Goal: Navigation & Orientation: Understand site structure

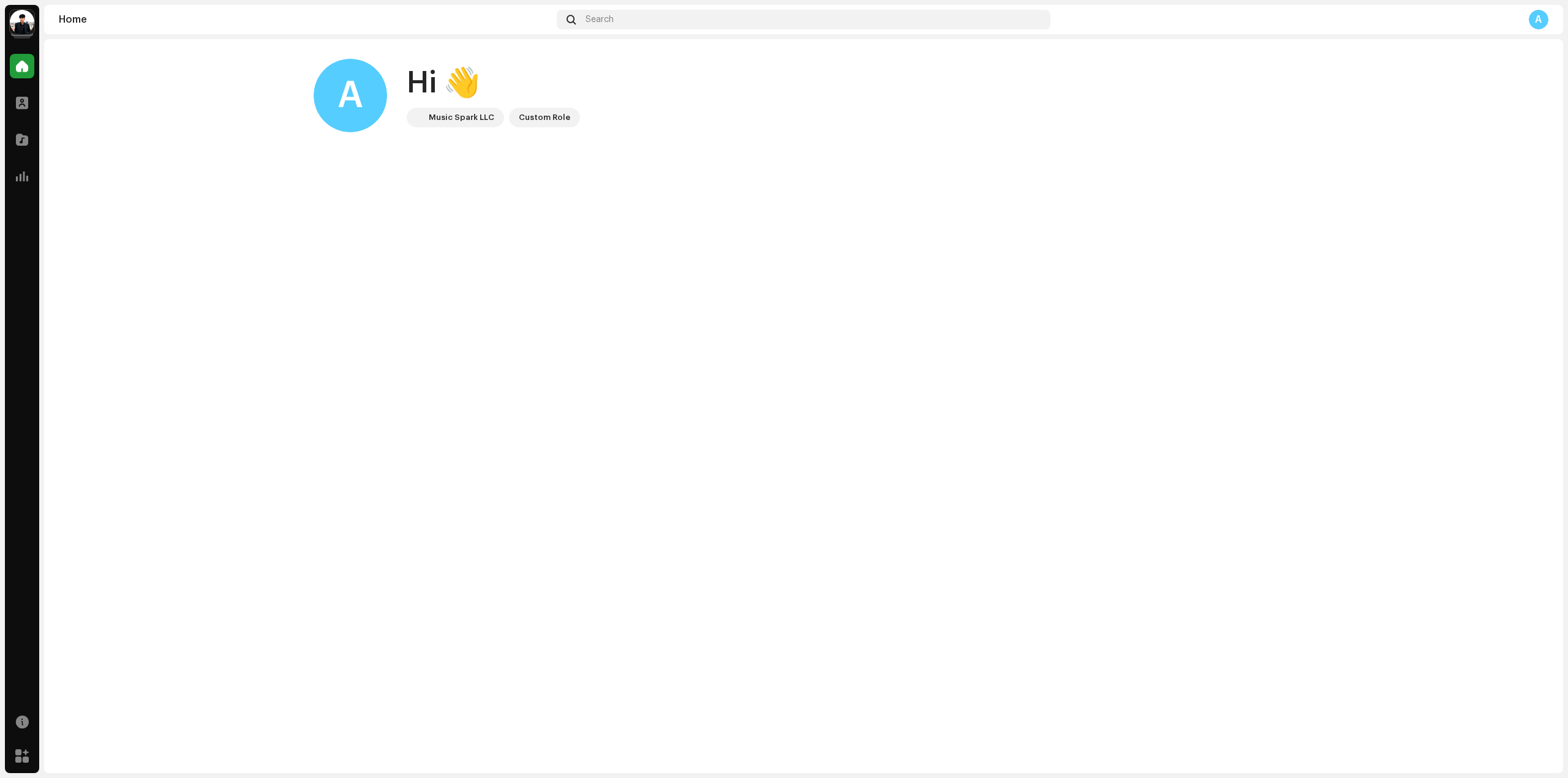
click at [7, 102] on div "Profile" at bounding box center [22, 103] width 35 height 35
click at [21, 100] on span at bounding box center [22, 102] width 12 height 10
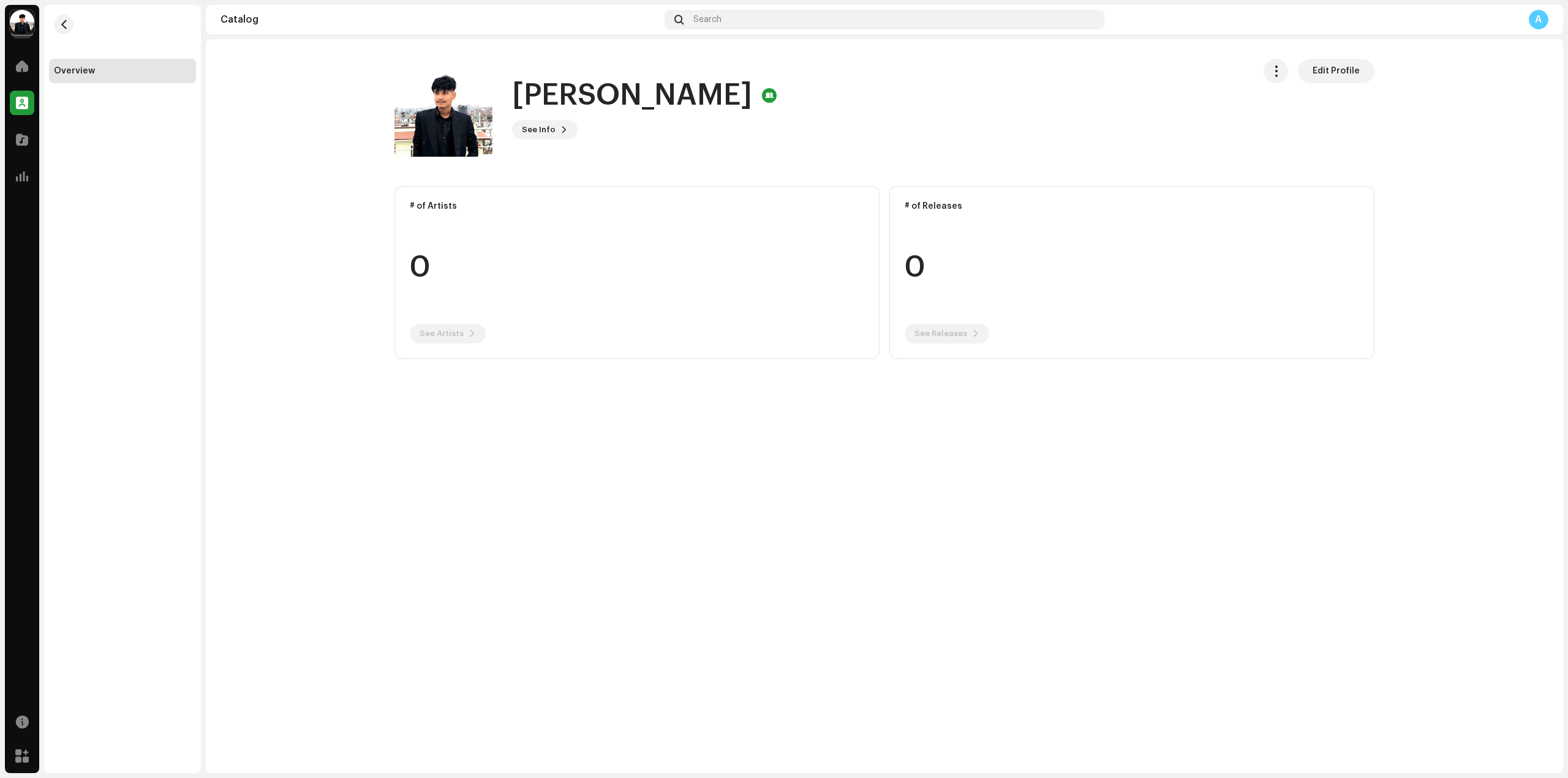
click at [11, 13] on re-a-cover at bounding box center [22, 22] width 25 height 25
click at [128, 185] on div "Overview" at bounding box center [122, 388] width 157 height 768
click at [17, 133] on div at bounding box center [22, 139] width 25 height 25
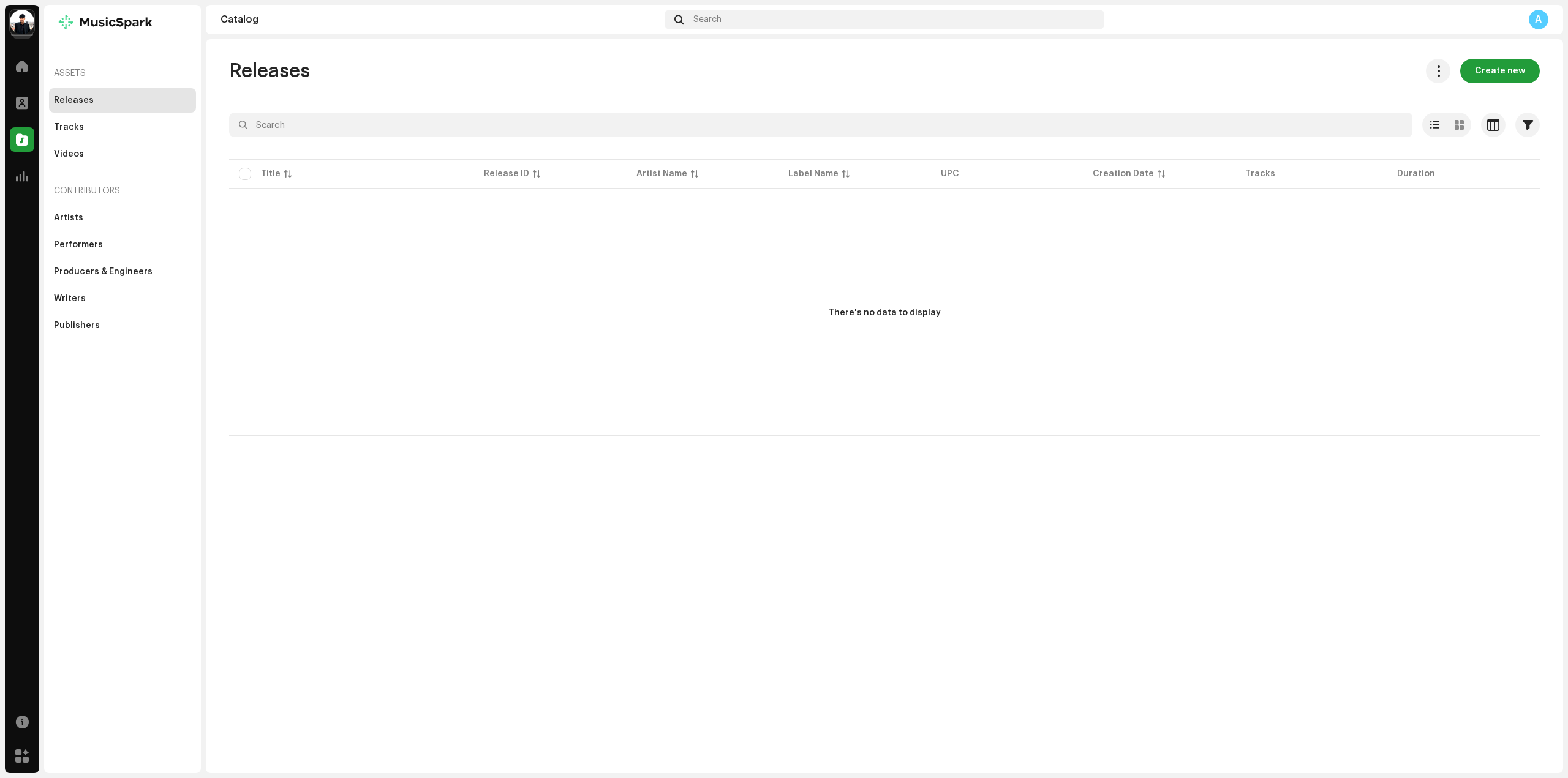
click at [85, 102] on div "Releases" at bounding box center [74, 100] width 40 height 10
click at [85, 122] on div "Tracks" at bounding box center [122, 127] width 147 height 25
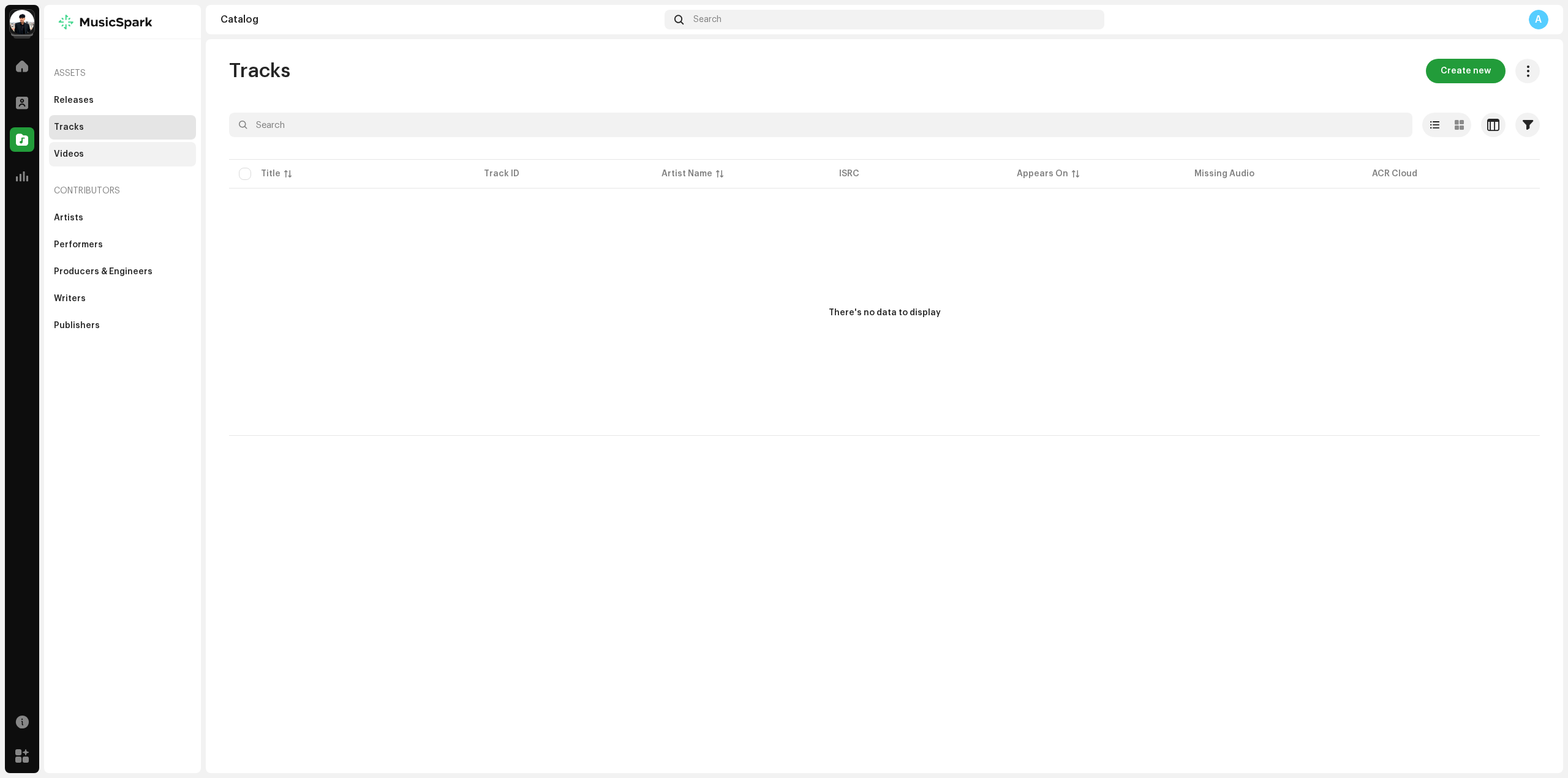
click at [66, 152] on div "Videos" at bounding box center [69, 154] width 30 height 10
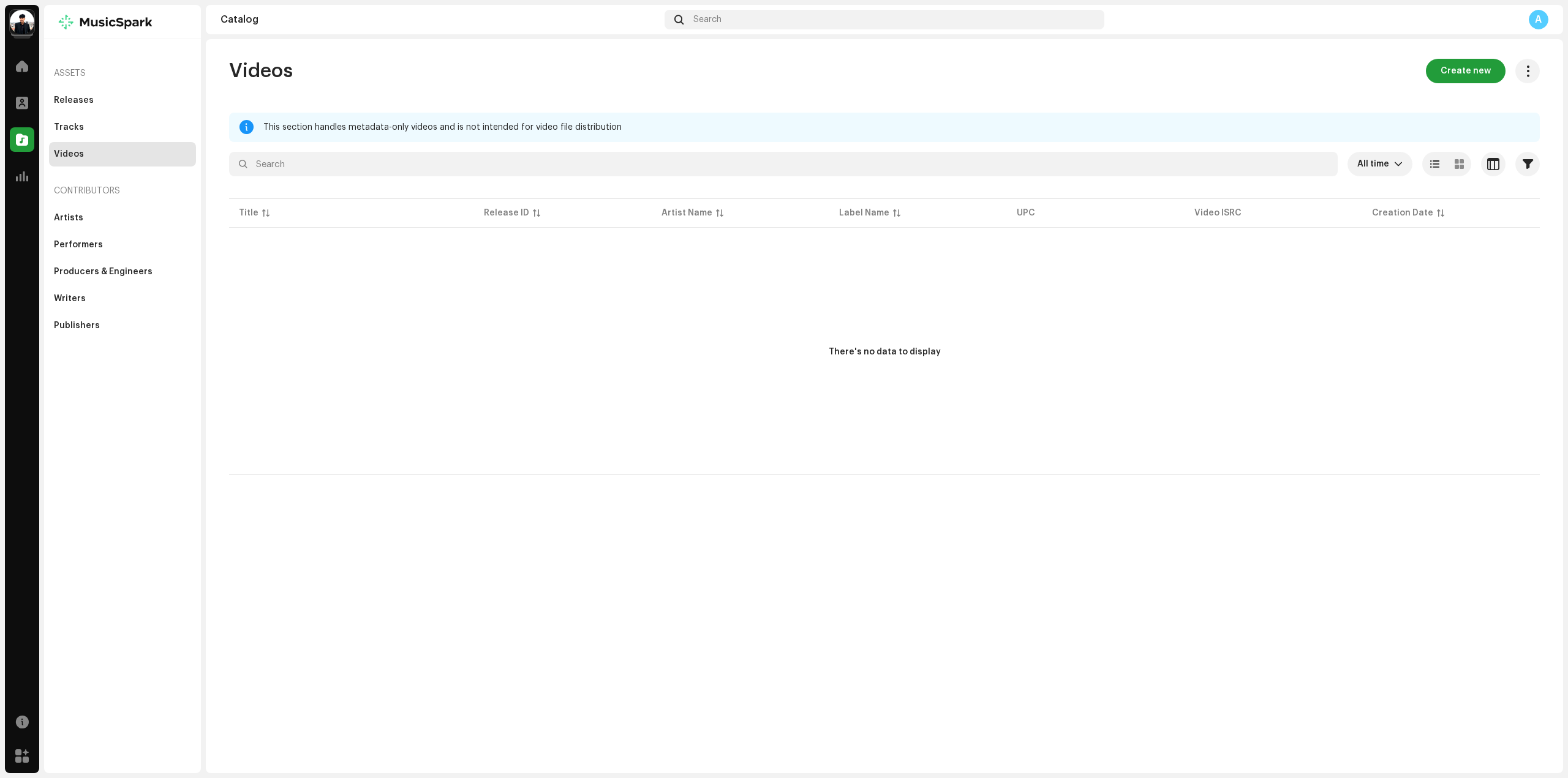
click at [14, 24] on img at bounding box center [22, 22] width 25 height 25
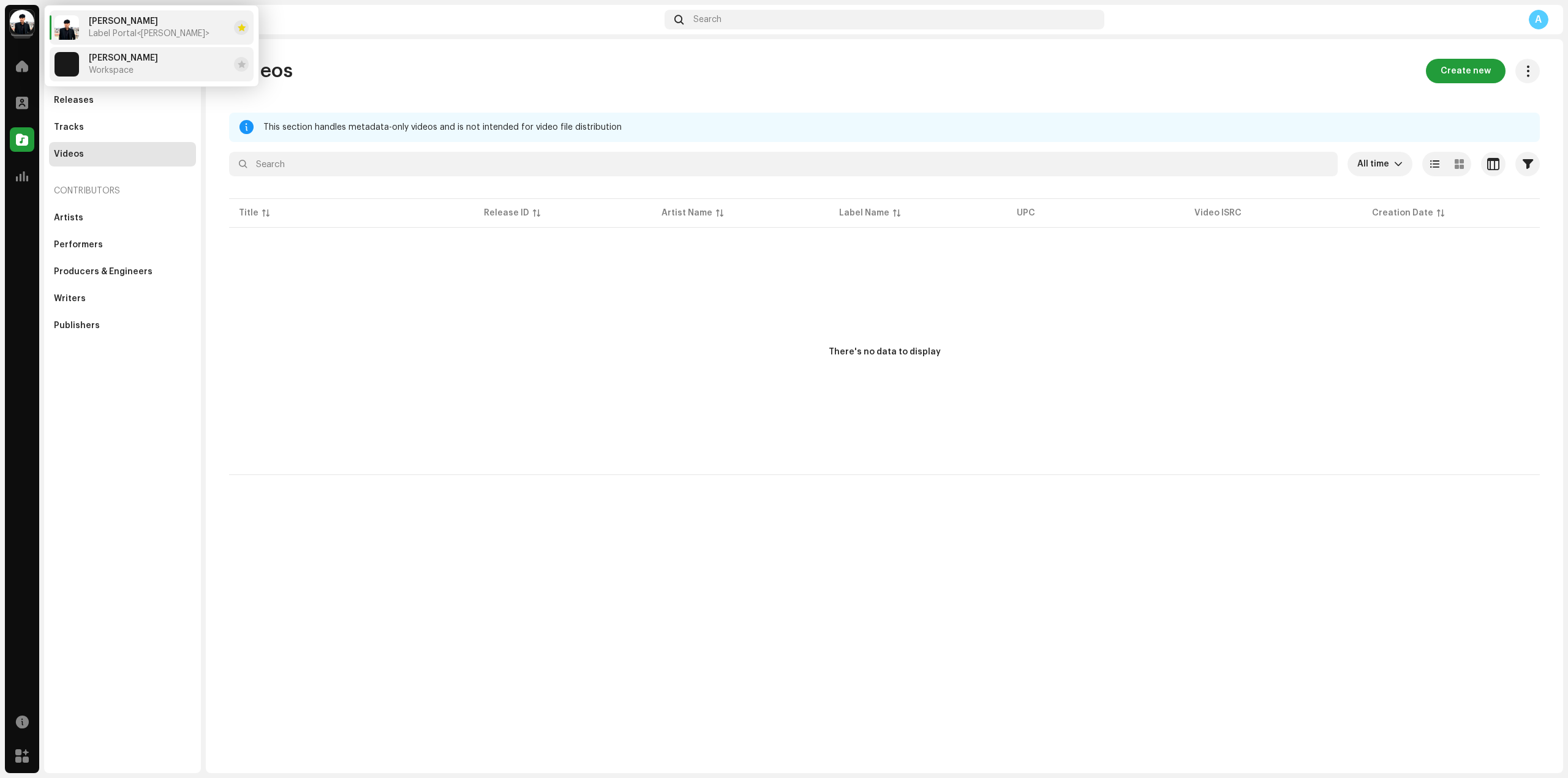
click at [139, 62] on span "[PERSON_NAME]" at bounding box center [123, 58] width 69 height 10
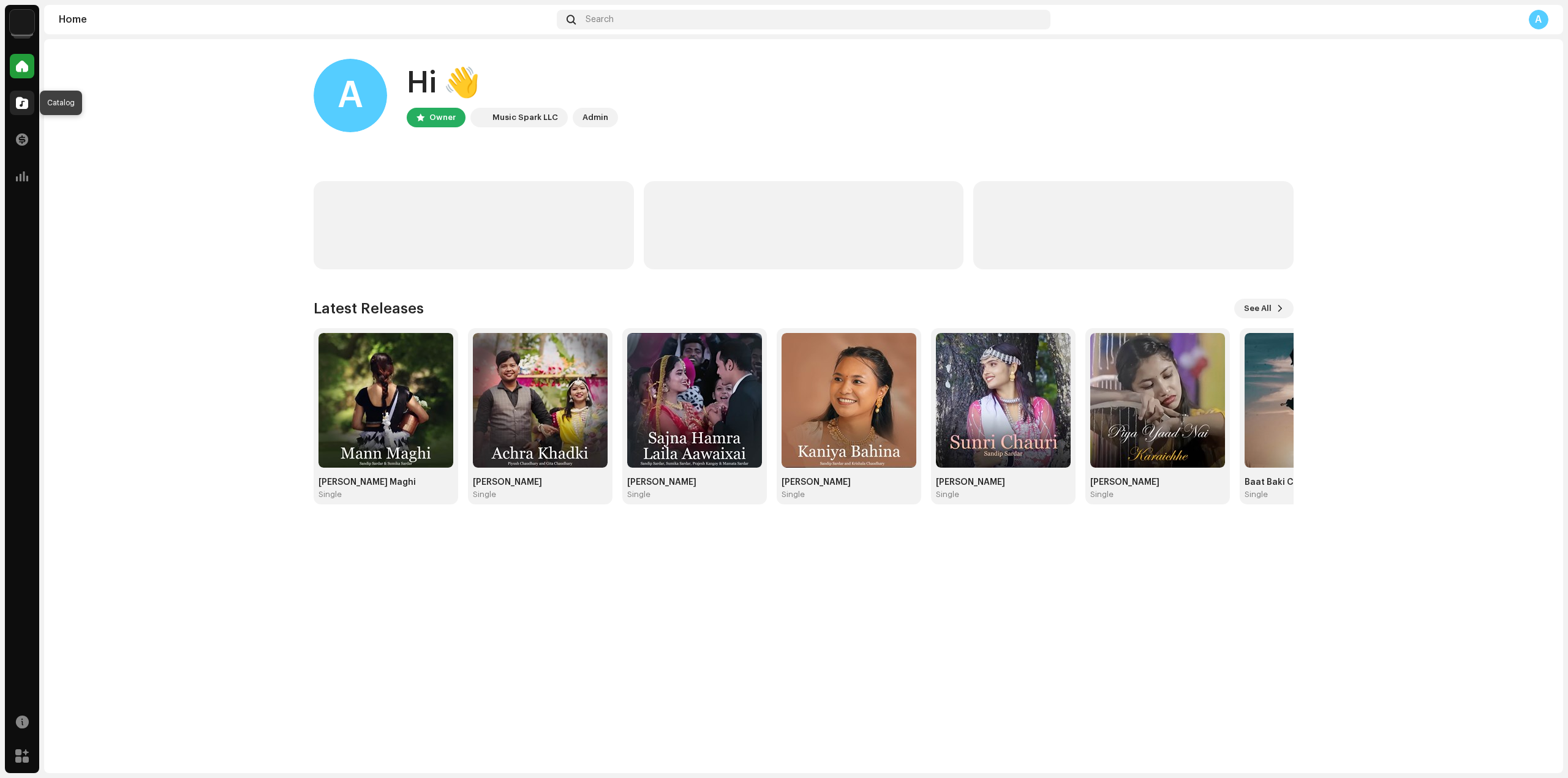
click at [32, 104] on div at bounding box center [22, 102] width 25 height 25
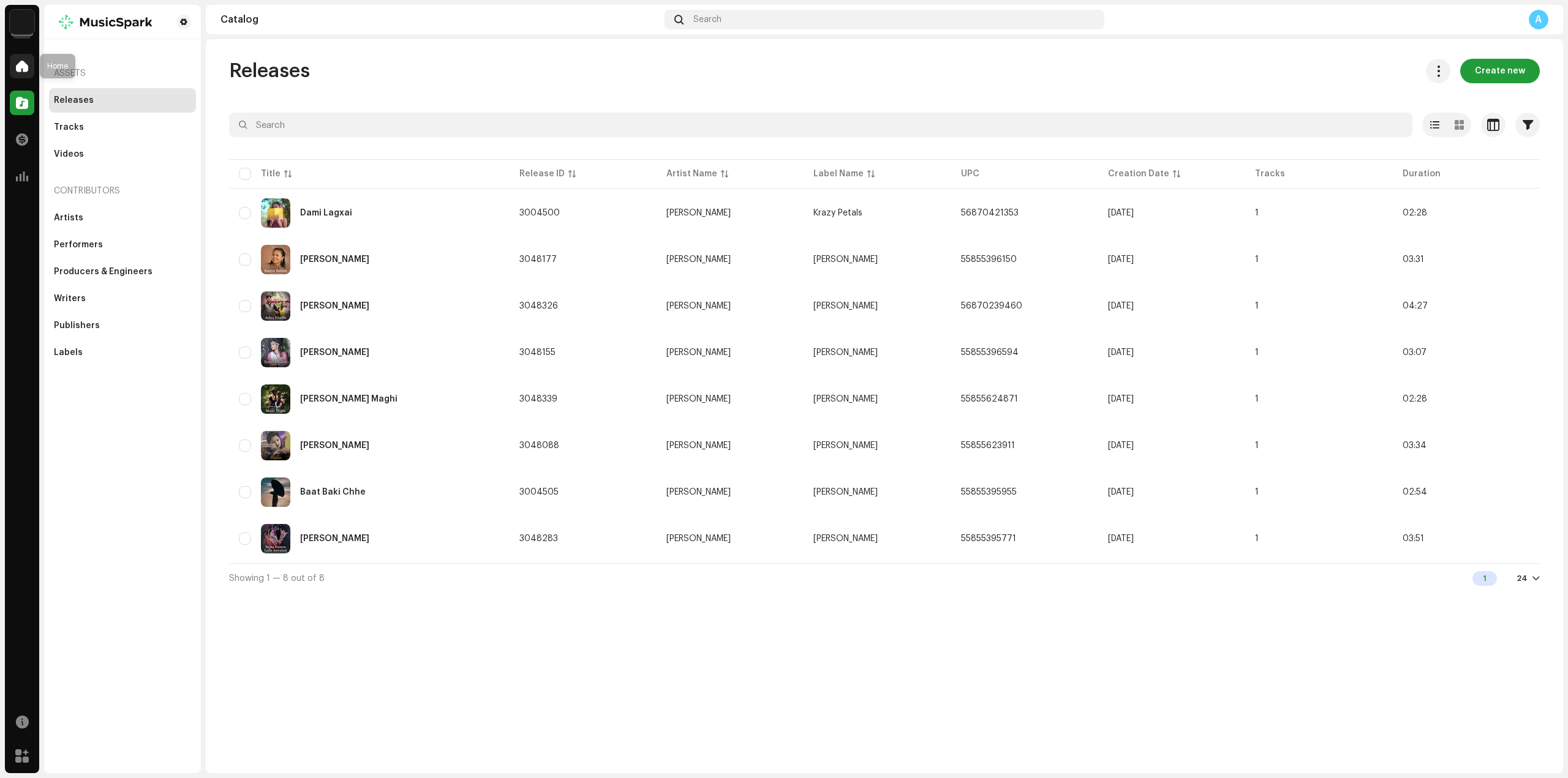
click at [29, 70] on div at bounding box center [22, 66] width 25 height 25
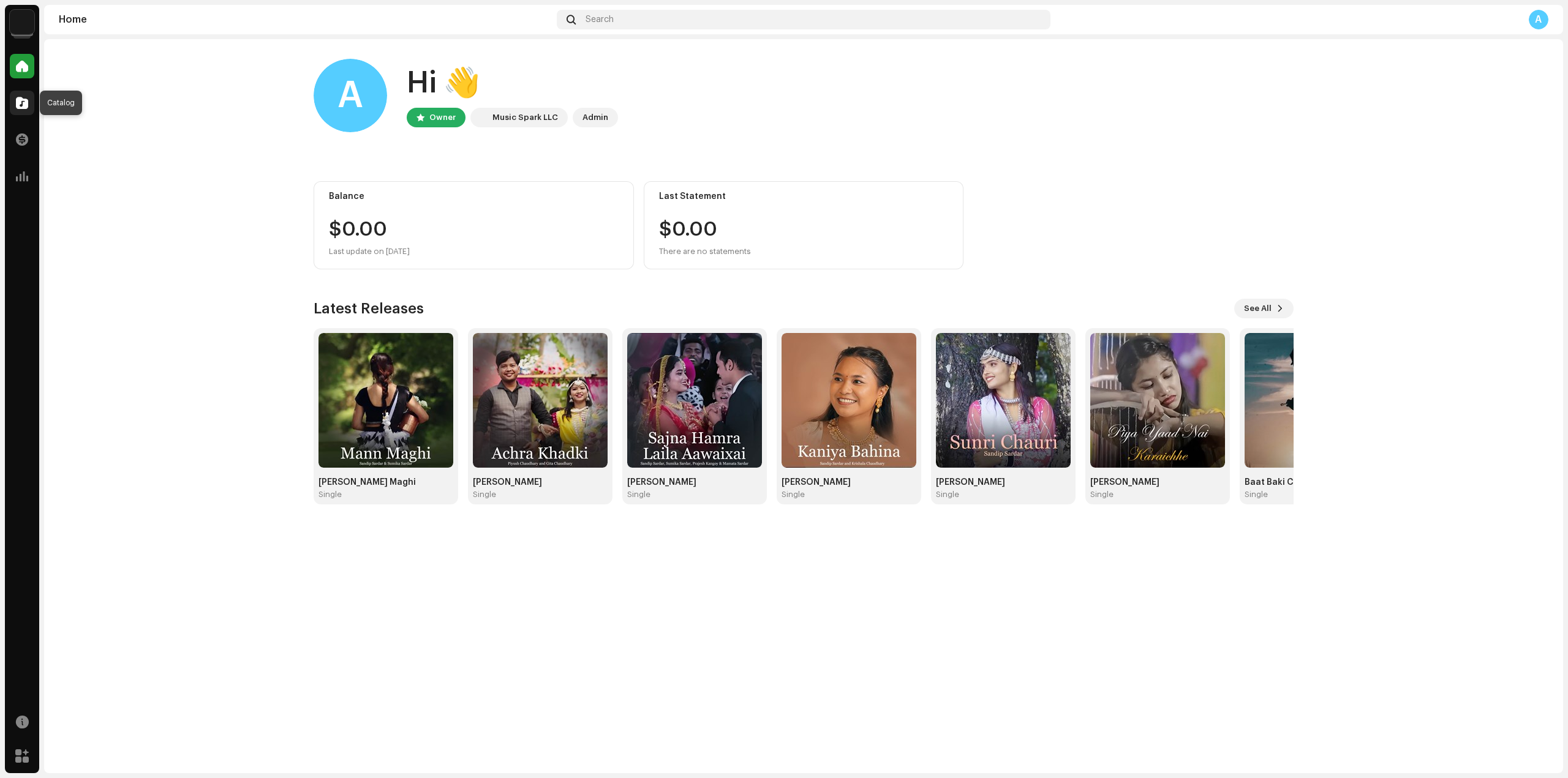
click at [13, 96] on div at bounding box center [22, 102] width 25 height 25
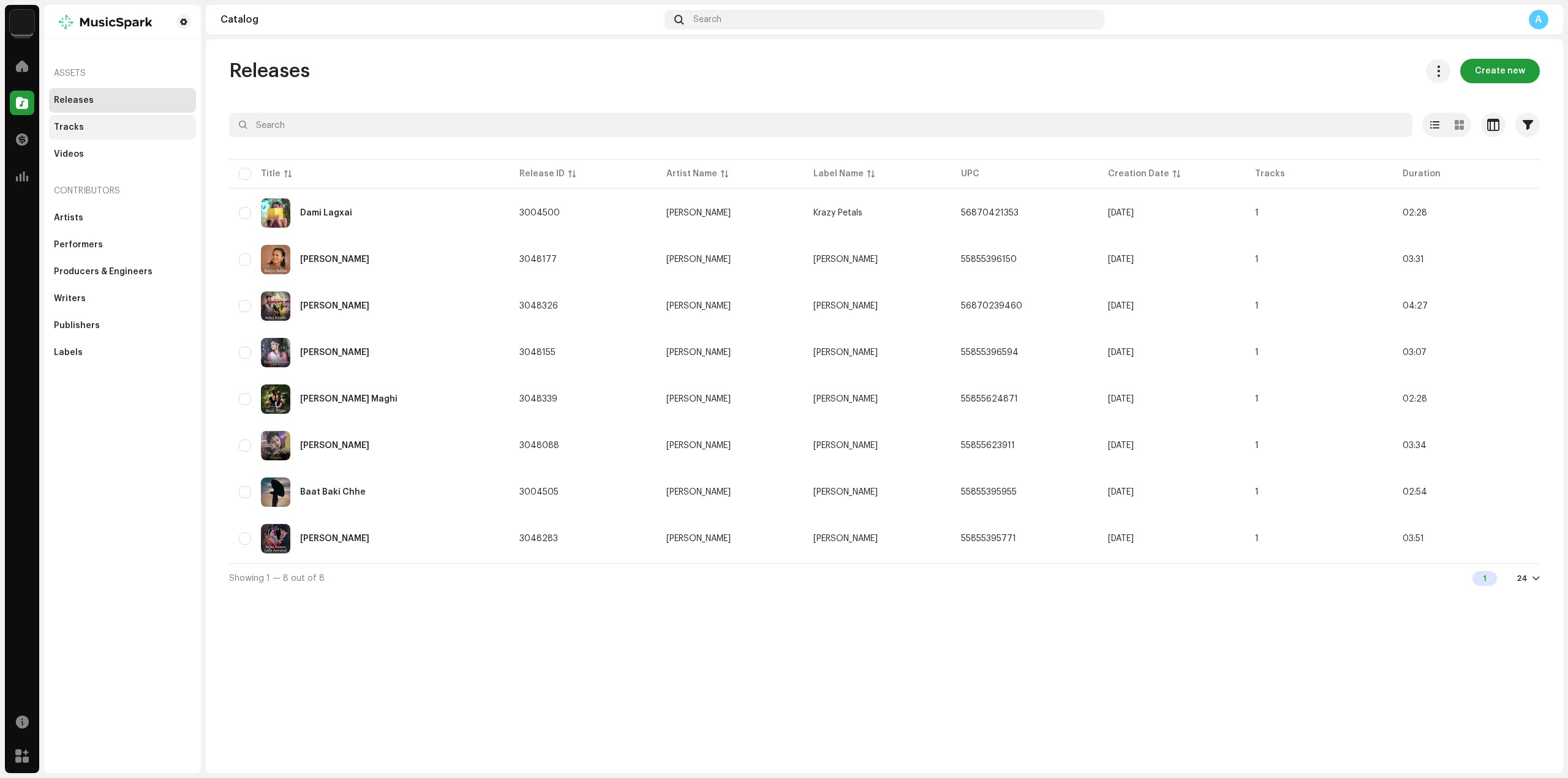
click at [78, 134] on div "Tracks" at bounding box center [122, 127] width 147 height 25
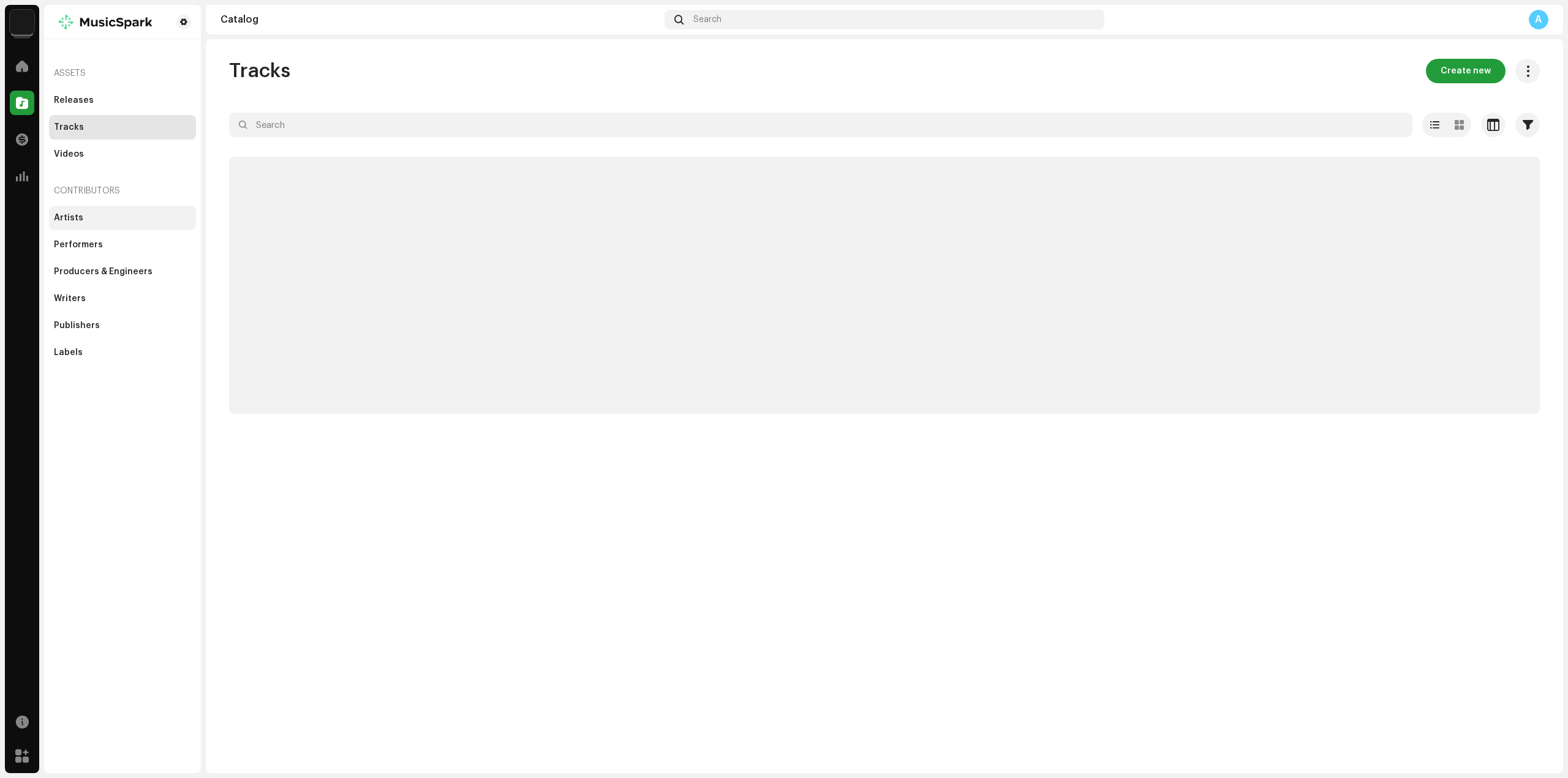
click at [82, 220] on div "Artists" at bounding box center [122, 217] width 137 height 10
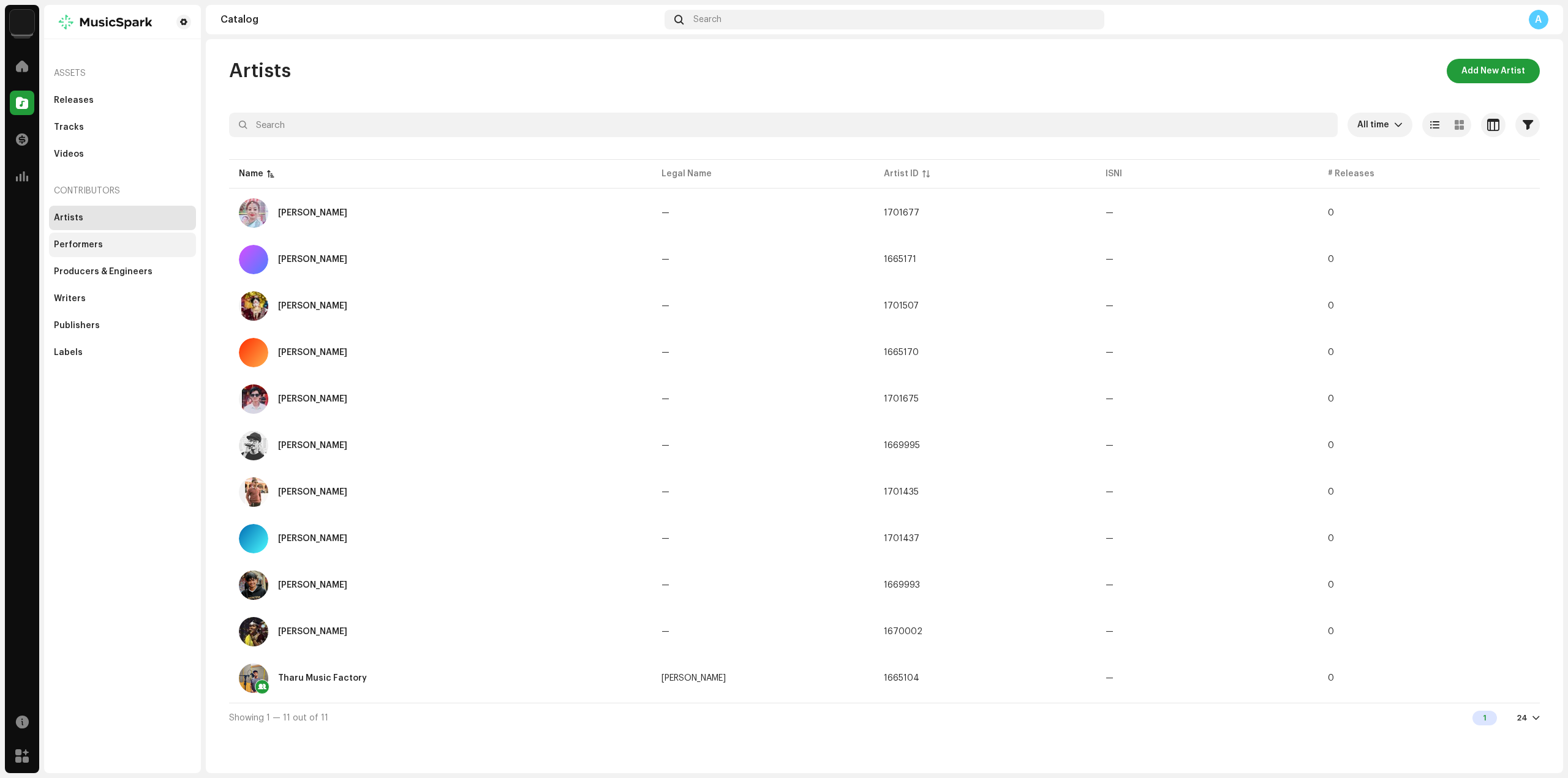
click at [79, 249] on div "Performers" at bounding box center [78, 245] width 49 height 10
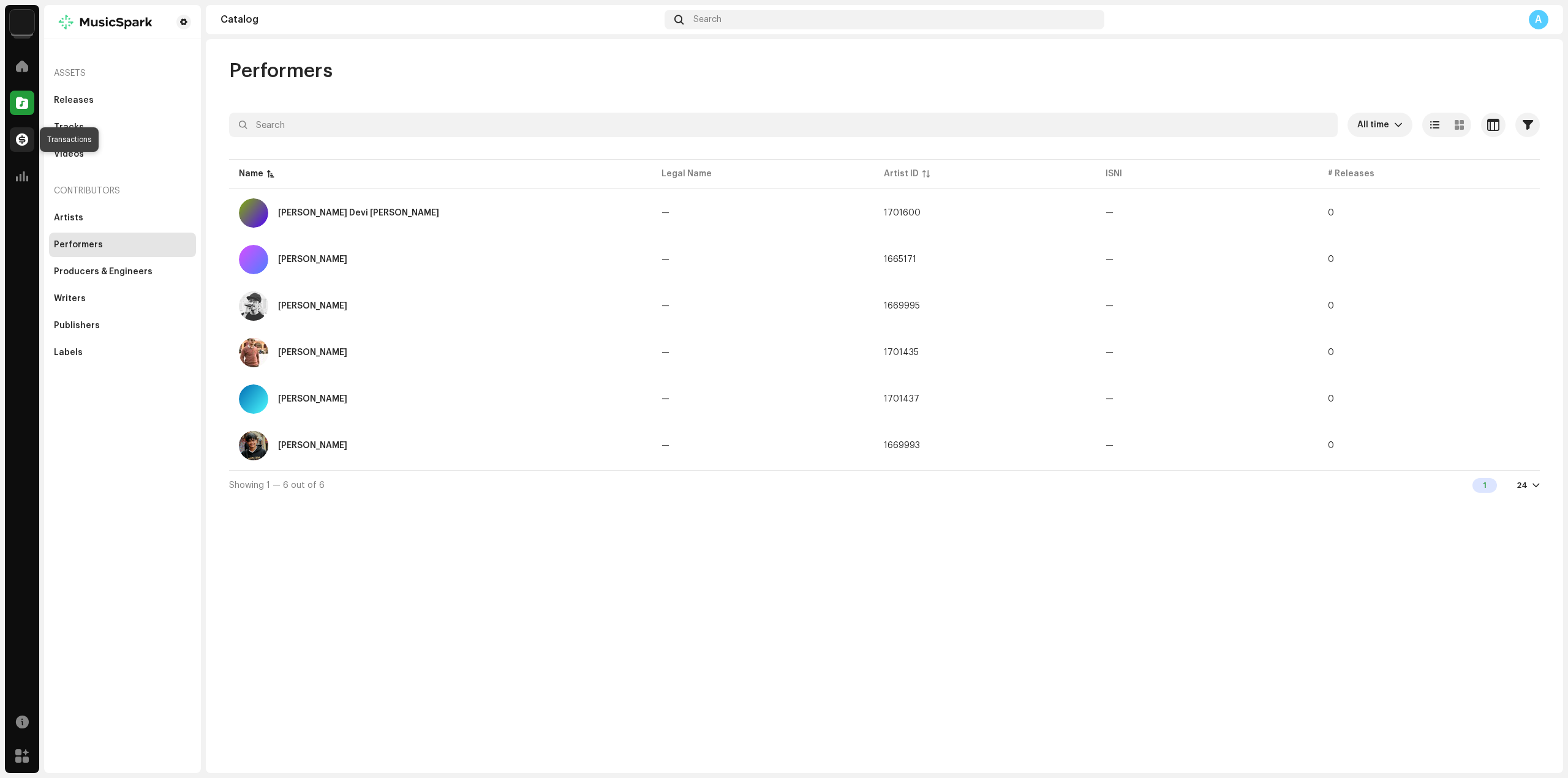
click at [26, 144] on span at bounding box center [22, 140] width 12 height 10
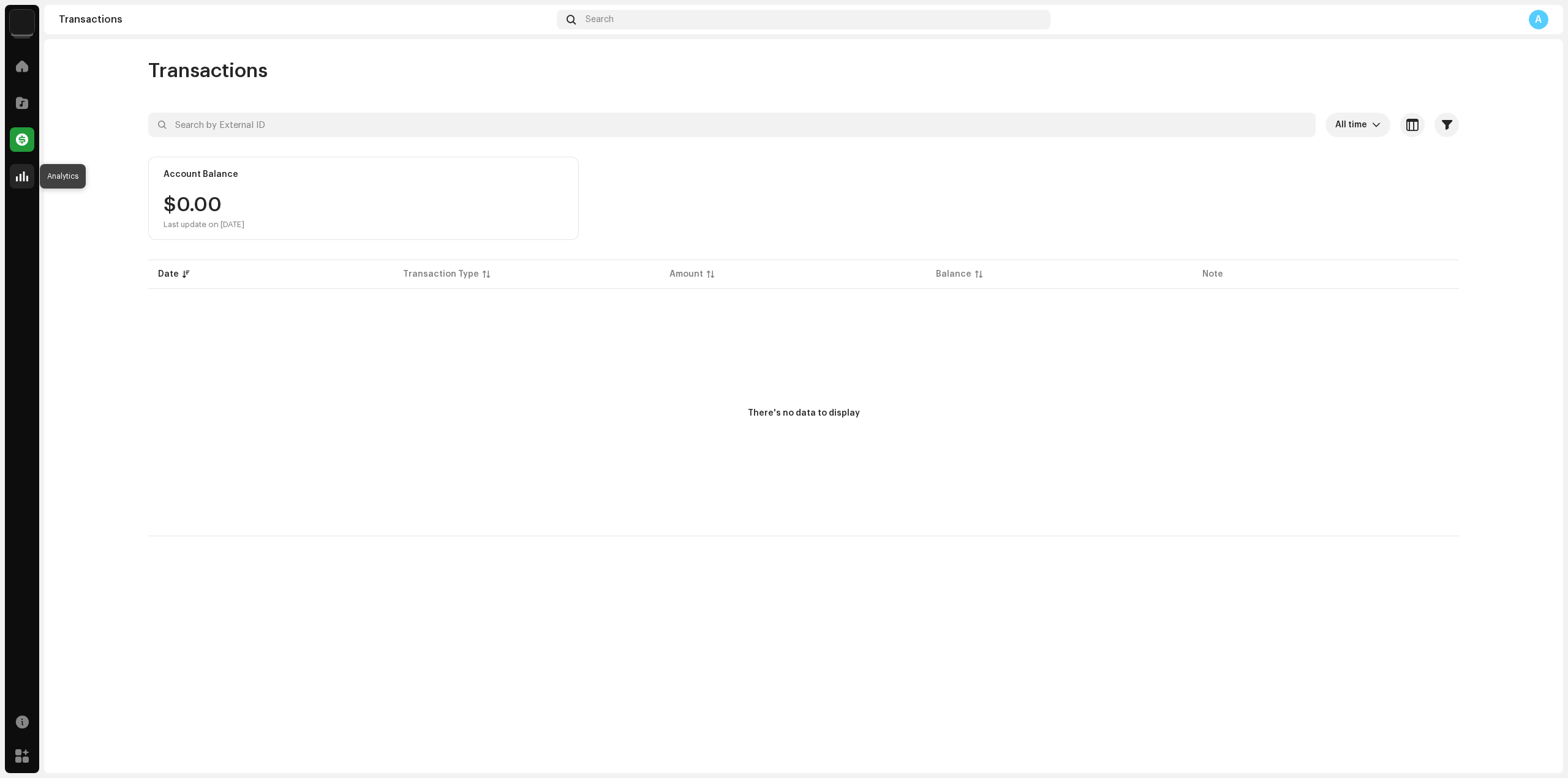
click at [23, 166] on div at bounding box center [22, 176] width 25 height 25
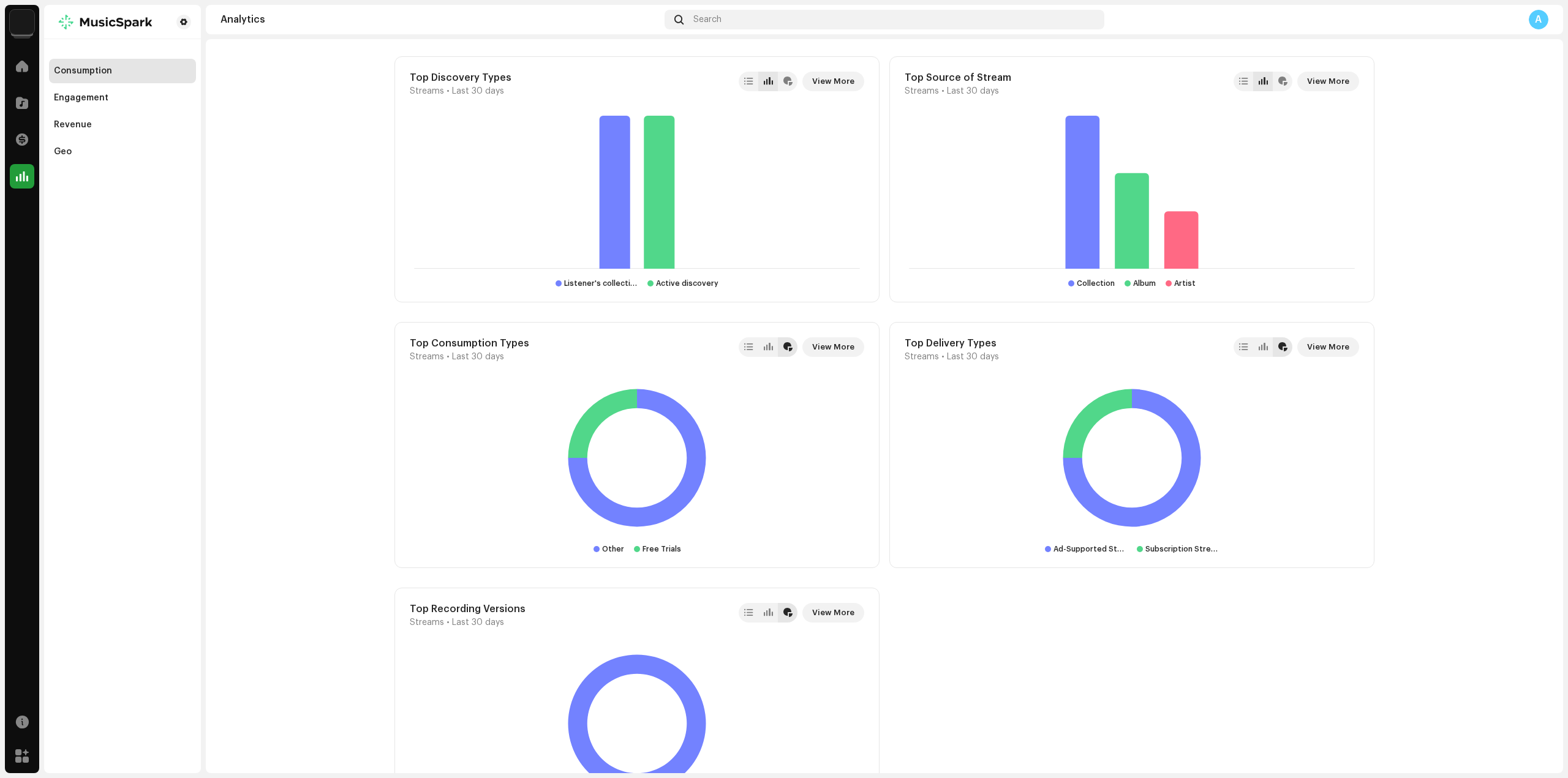
scroll to position [1285, 0]
